Goal: Information Seeking & Learning: Understand process/instructions

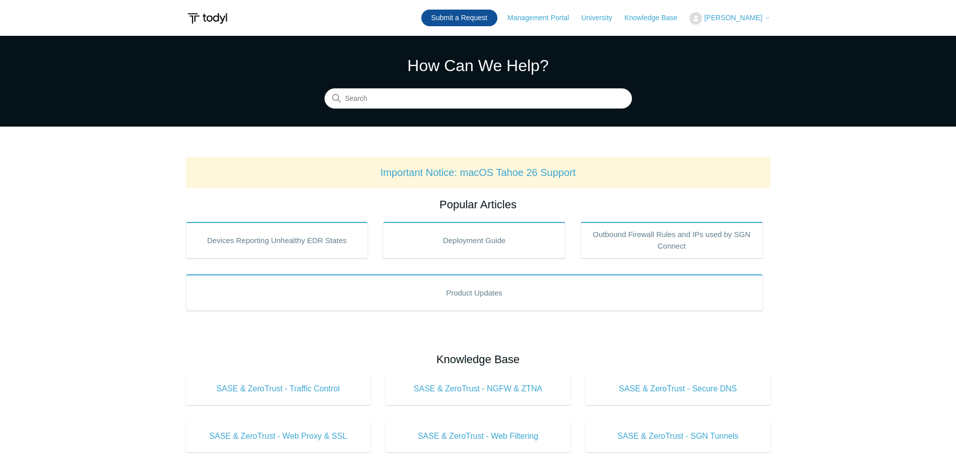
click at [470, 17] on link "Submit a Request" at bounding box center [459, 18] width 76 height 17
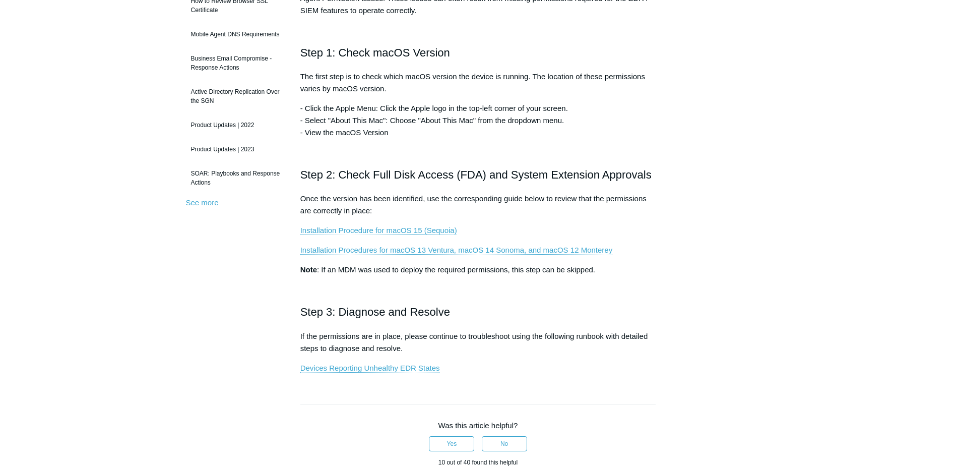
scroll to position [202, 0]
click at [374, 229] on link "Installation Procedure for macOS 15 (Sequoia)" at bounding box center [378, 229] width 157 height 9
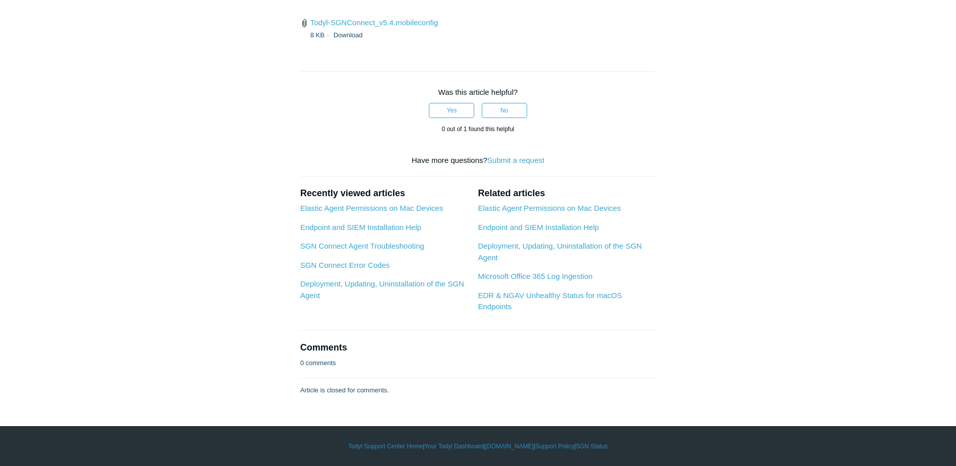
scroll to position [3226, 0]
